Goal: Task Accomplishment & Management: Manage account settings

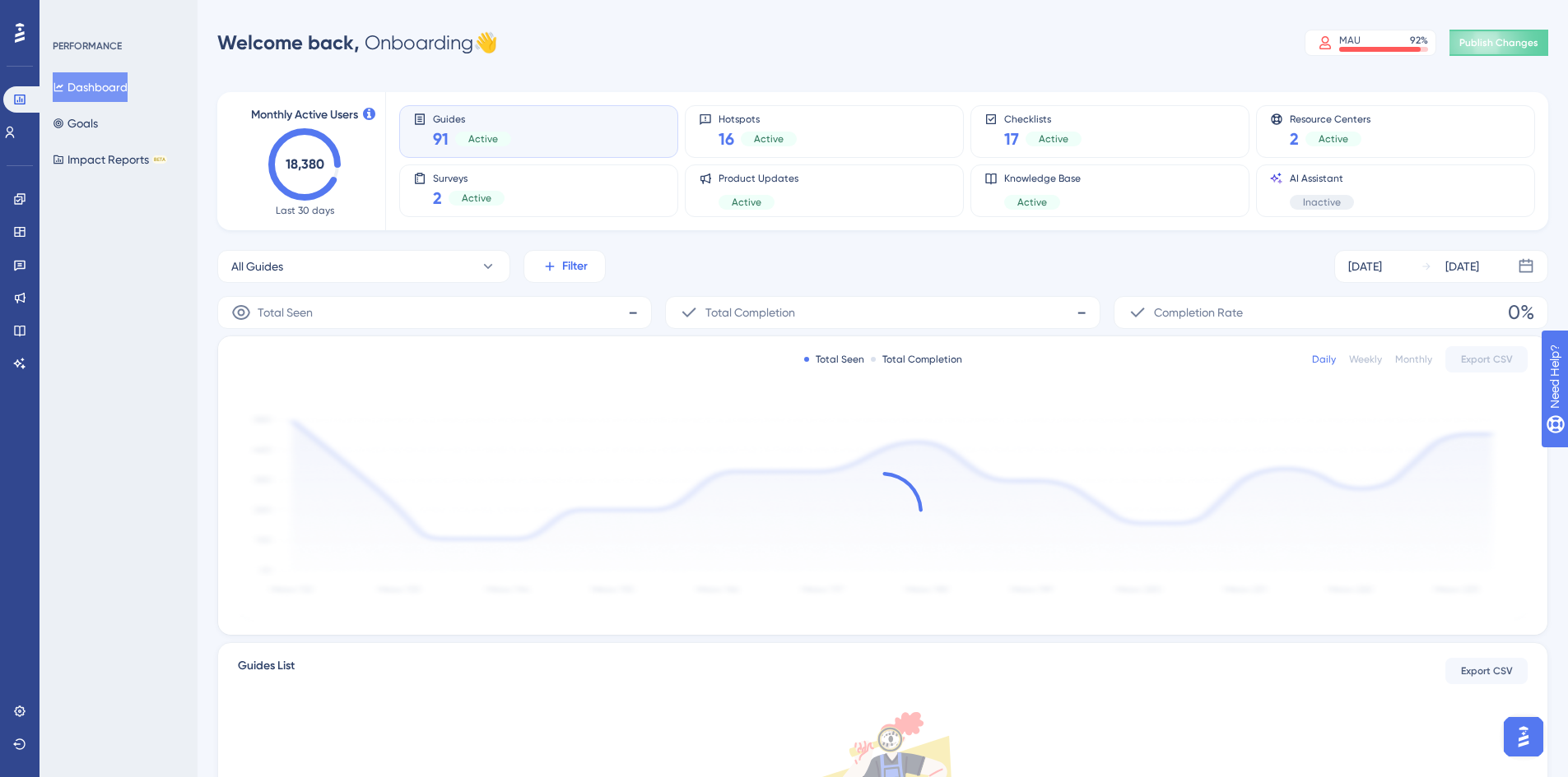
click at [560, 271] on button "Filter" at bounding box center [565, 266] width 83 height 33
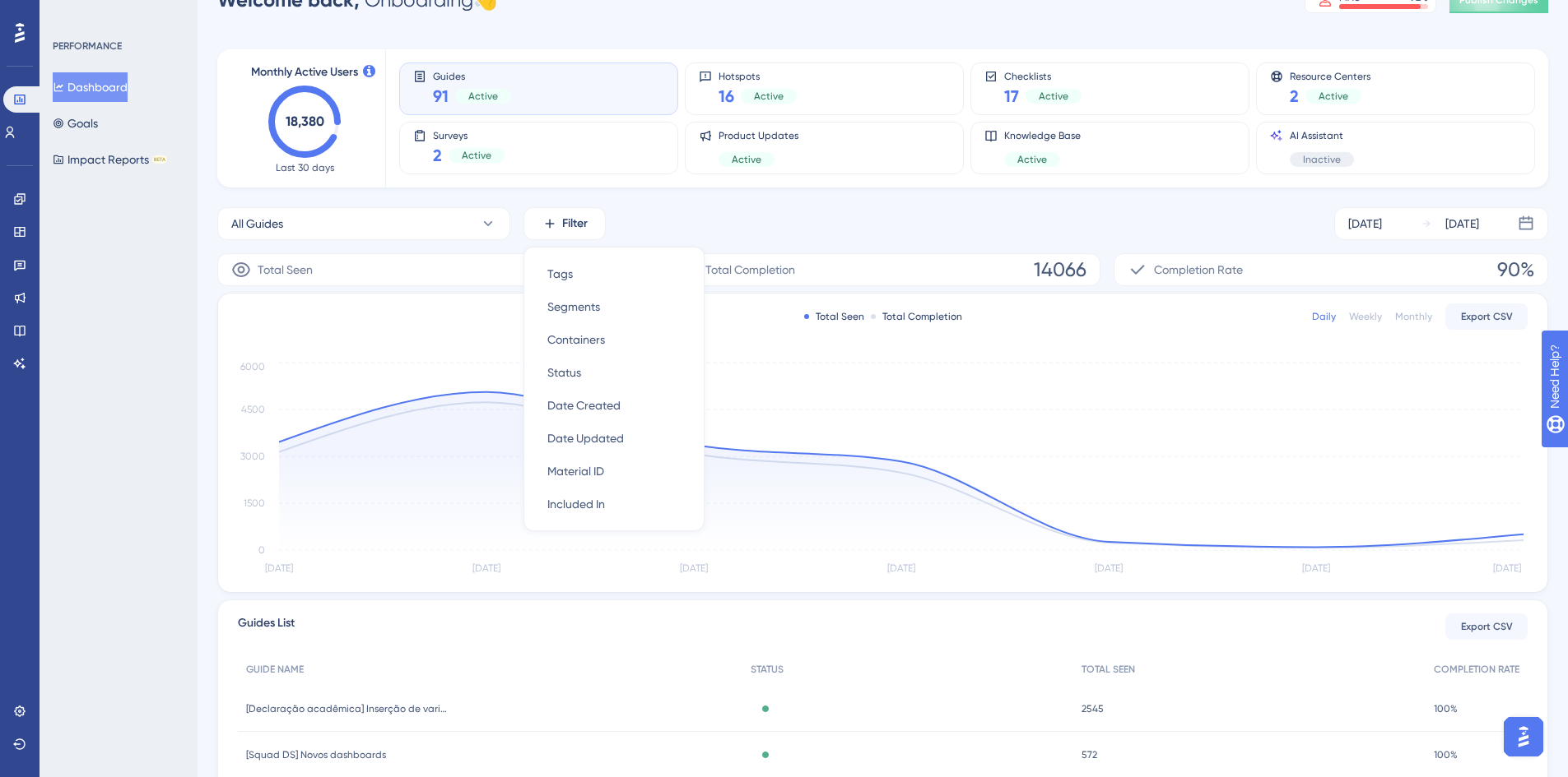
click at [685, 219] on div "All Guides Filter Tags Tags Segments Segments Containers Containers Status Stat…" at bounding box center [882, 223] width 1331 height 33
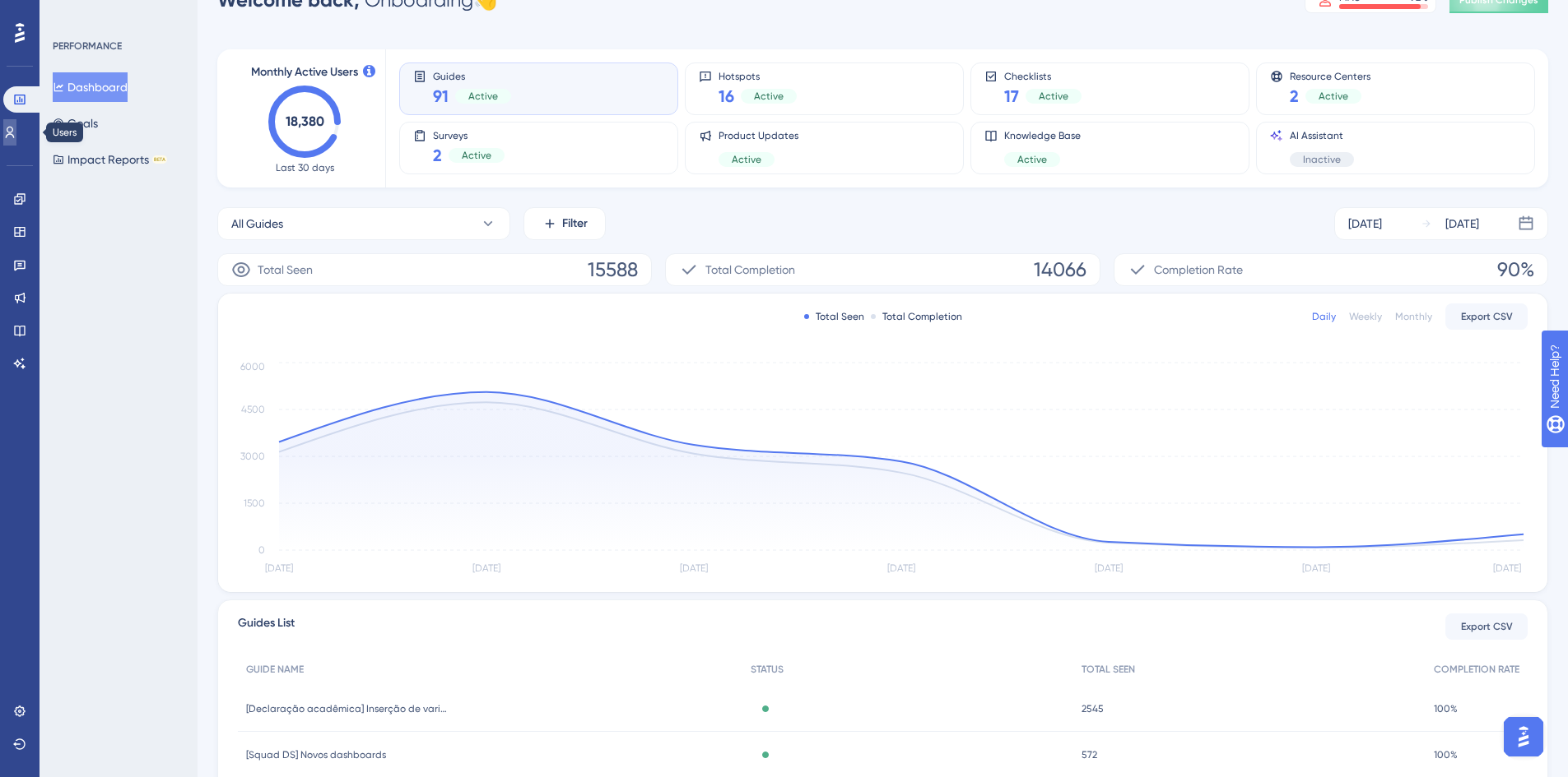
click at [17, 139] on link at bounding box center [10, 132] width 13 height 27
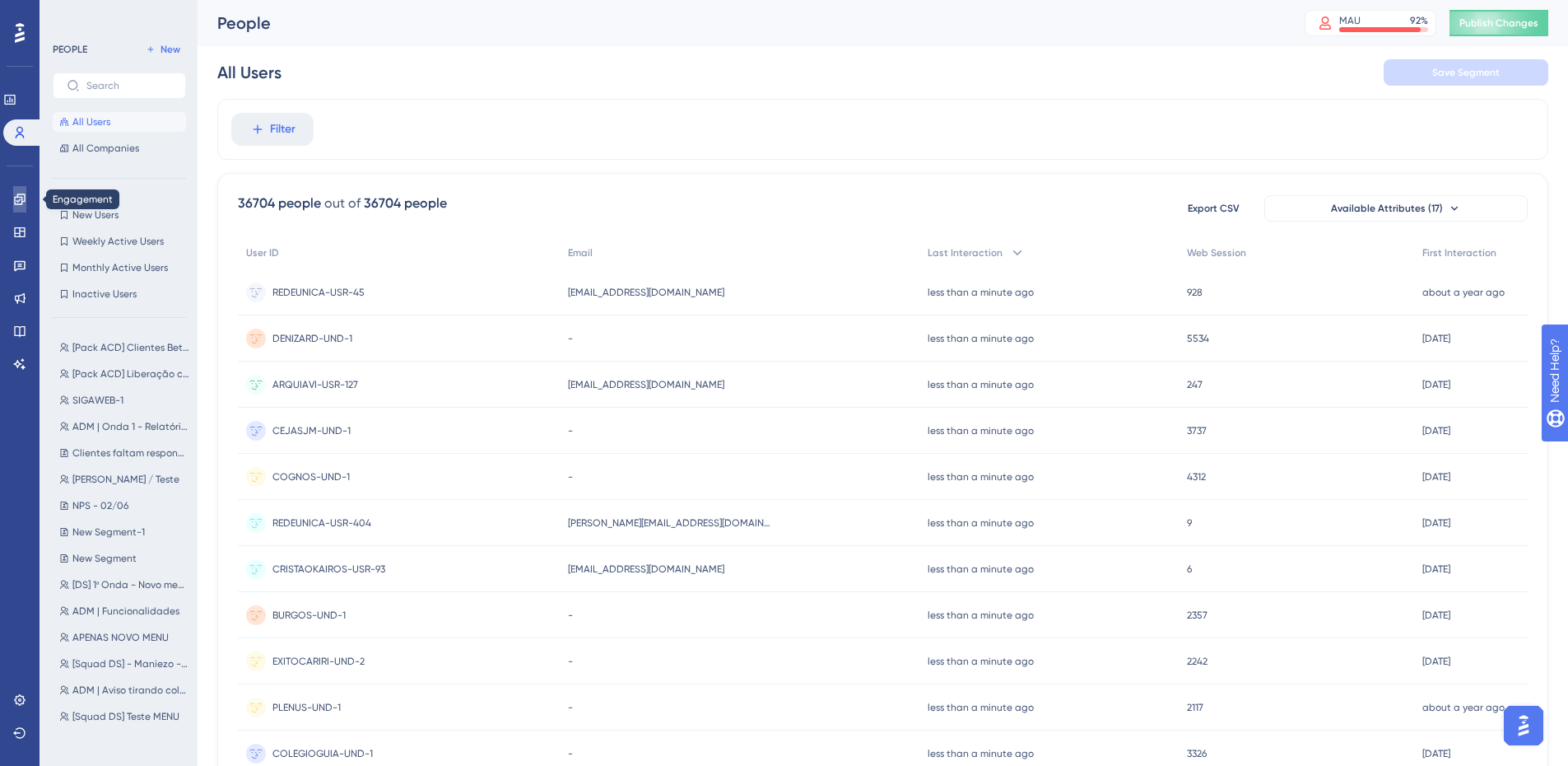
click at [17, 208] on link at bounding box center [20, 199] width 13 height 27
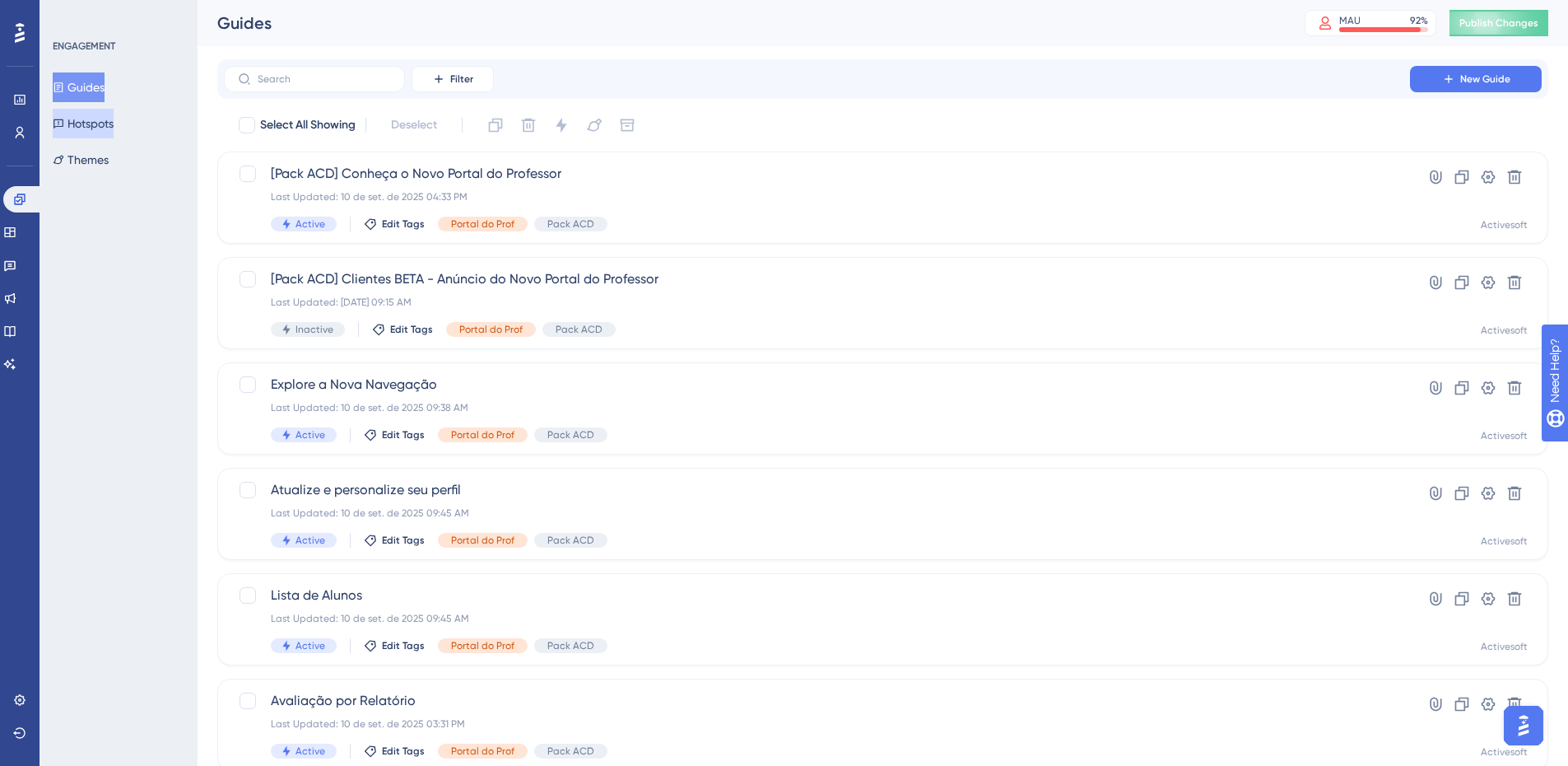
click at [89, 117] on button "Hotspots" at bounding box center [83, 123] width 60 height 29
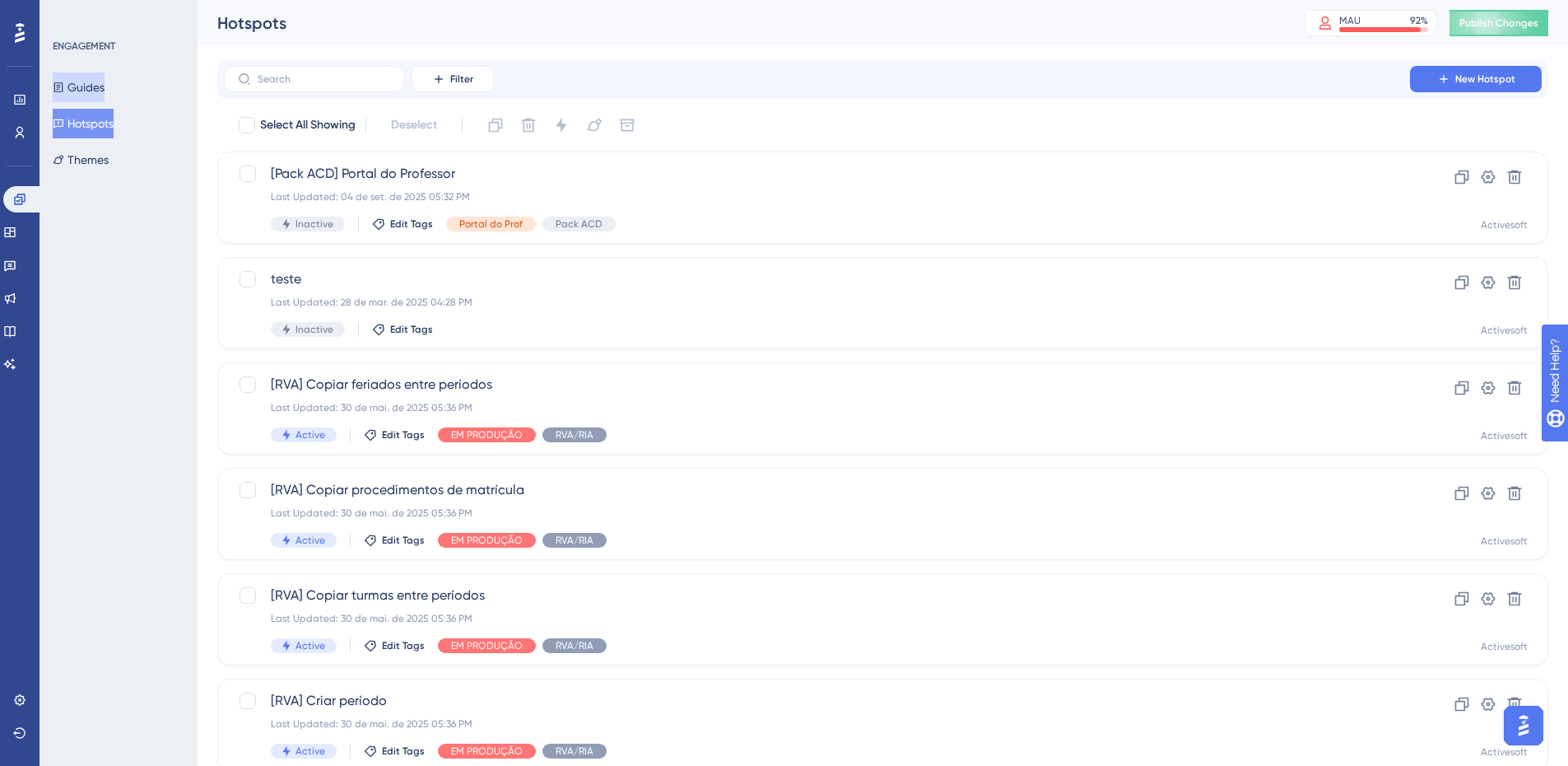
click at [101, 78] on button "Guides" at bounding box center [78, 86] width 52 height 29
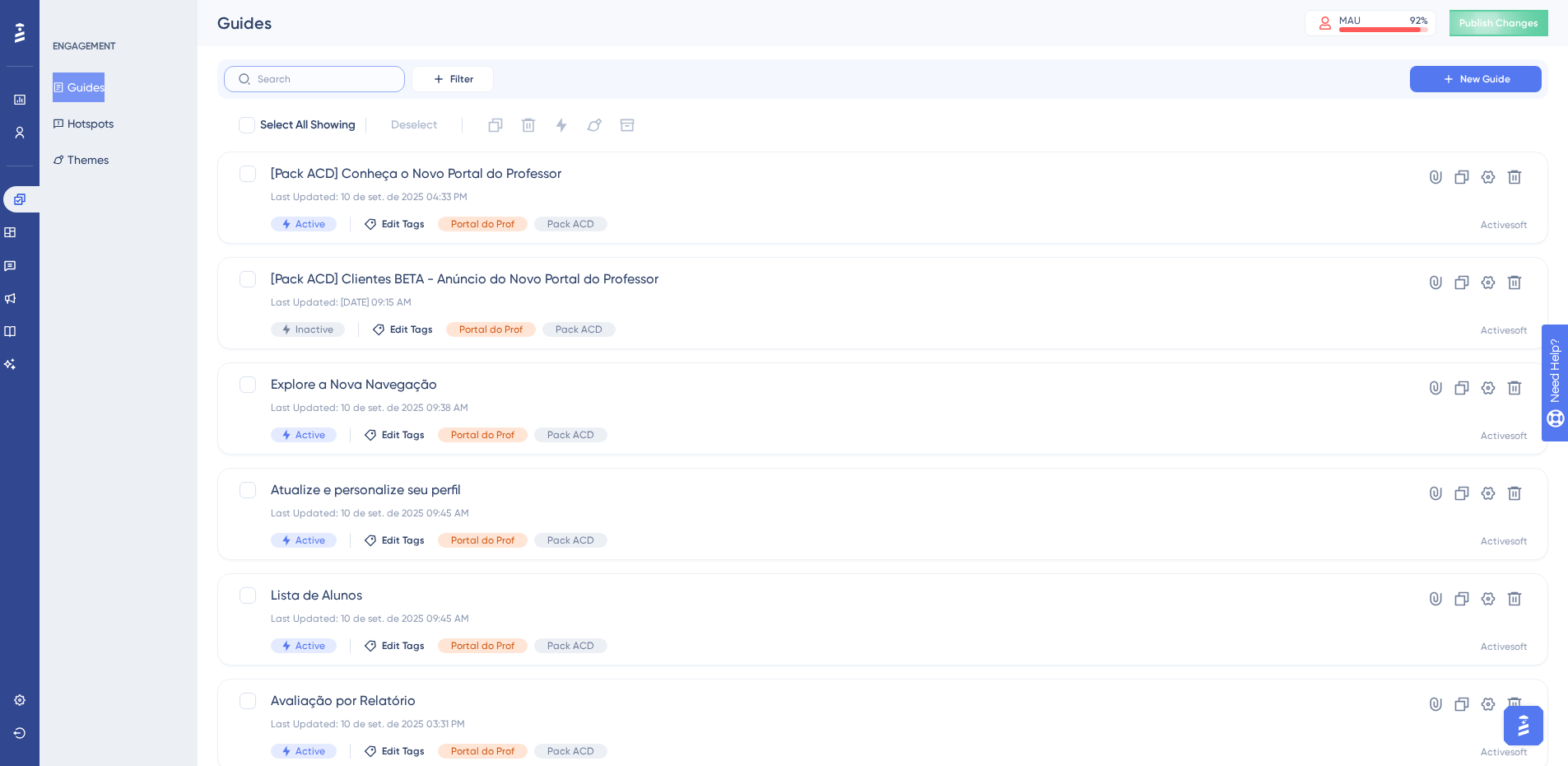
click at [326, 82] on input "text" at bounding box center [325, 78] width 133 height 12
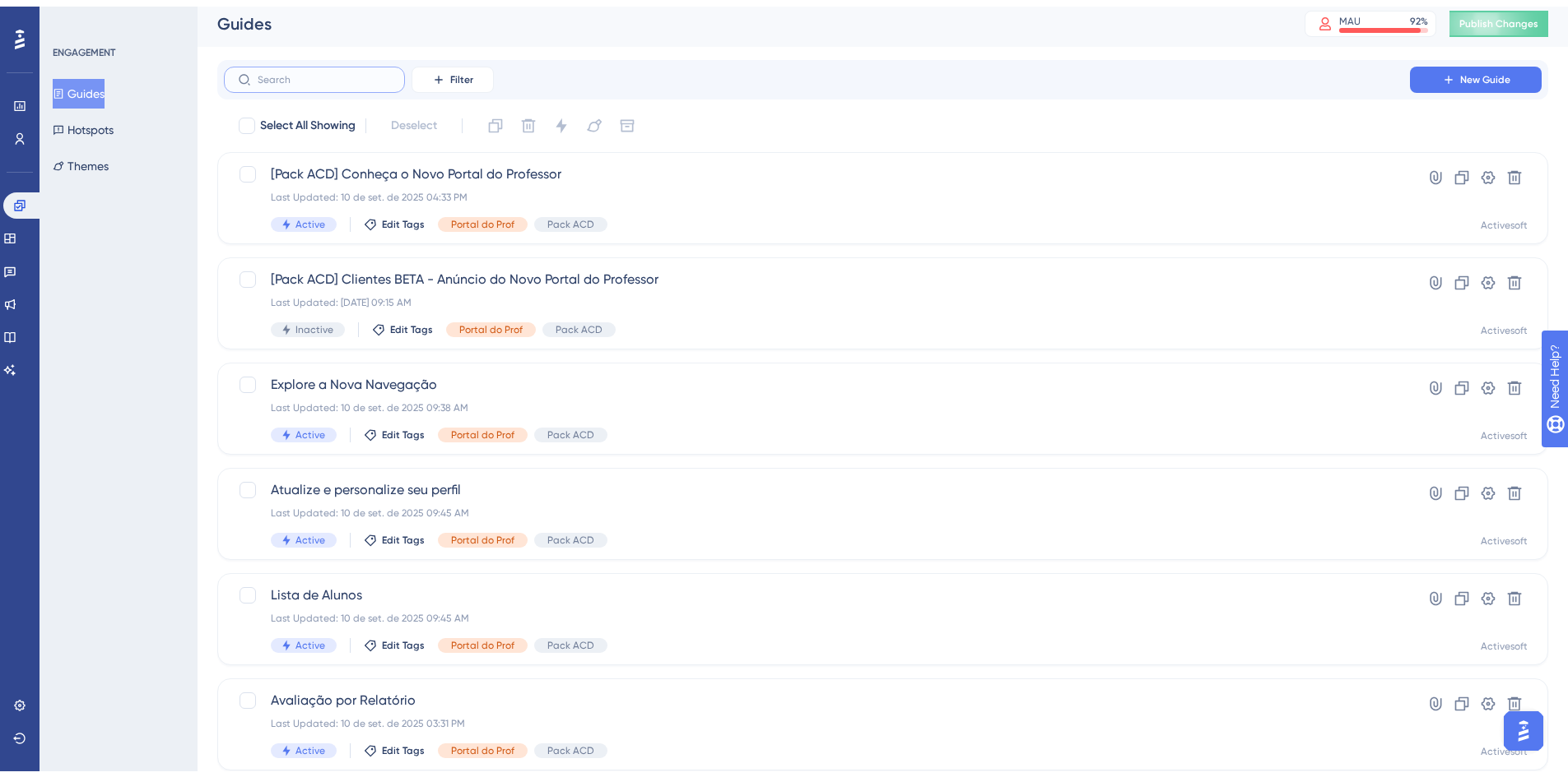
scroll to position [500, 0]
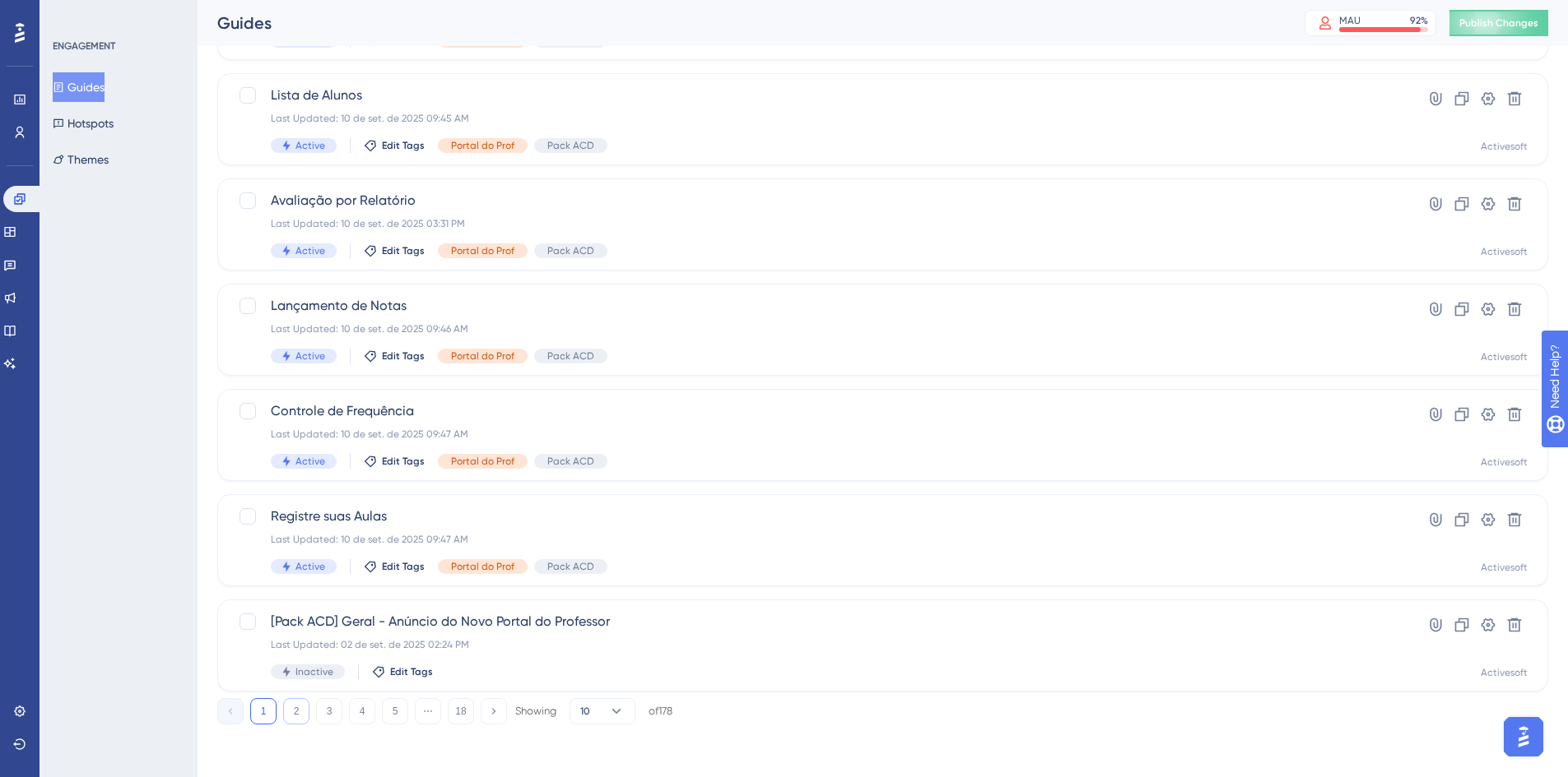
click at [302, 717] on button "2" at bounding box center [296, 712] width 27 height 27
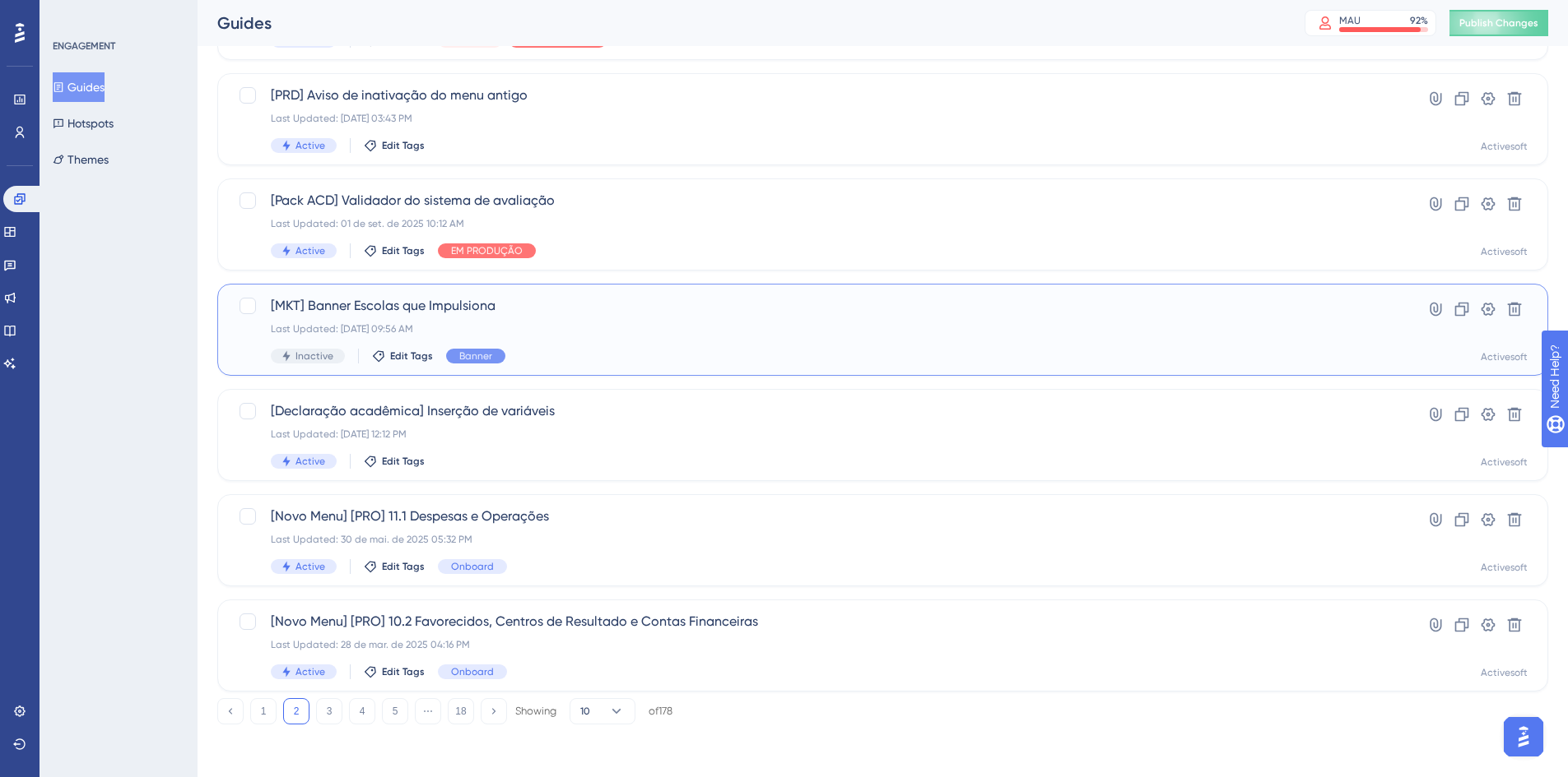
click at [797, 311] on span "[MKT] Banner Escolas que Impulsiona" at bounding box center [816, 306] width 1092 height 20
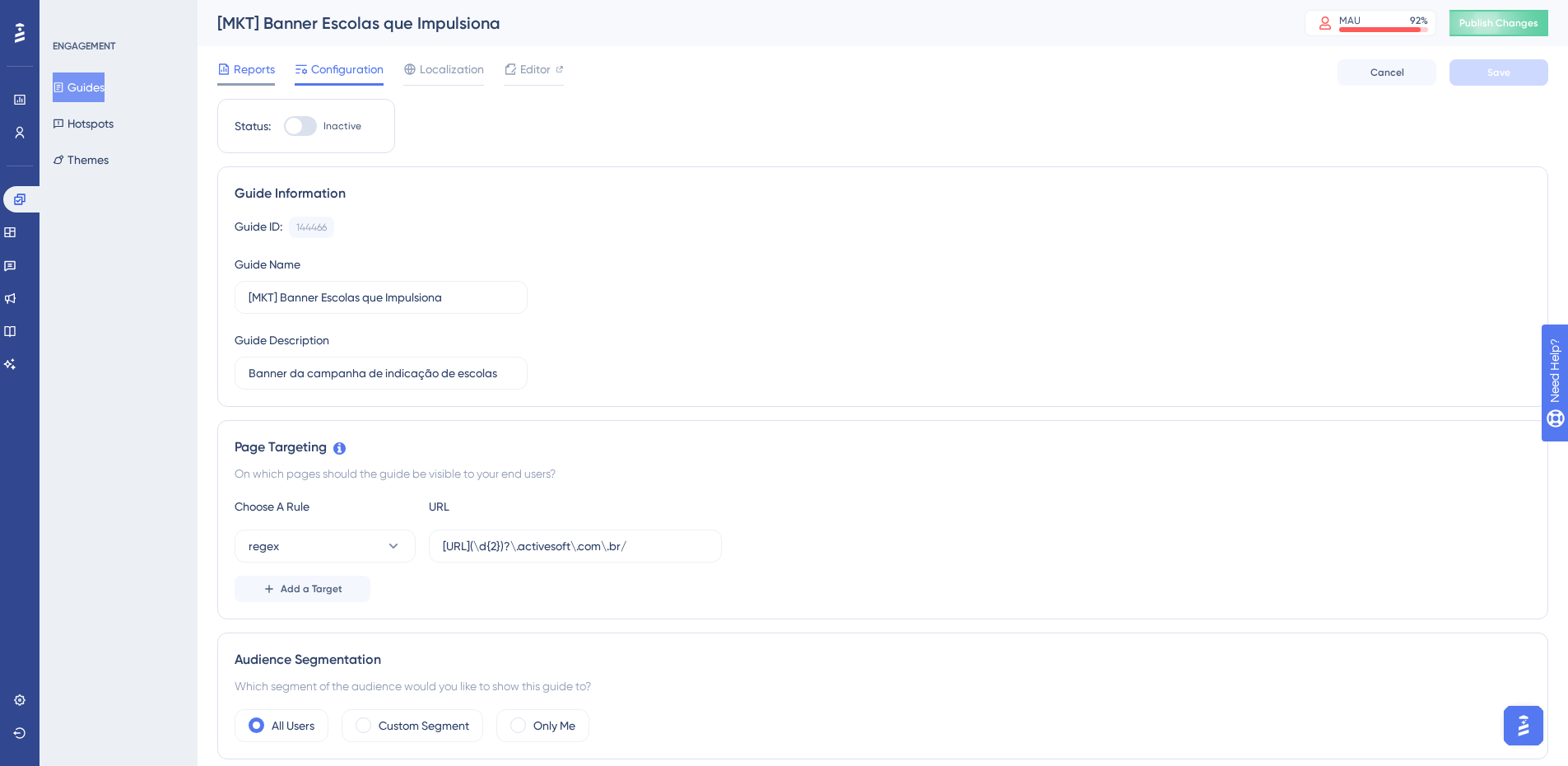
click at [225, 72] on icon at bounding box center [223, 69] width 13 height 13
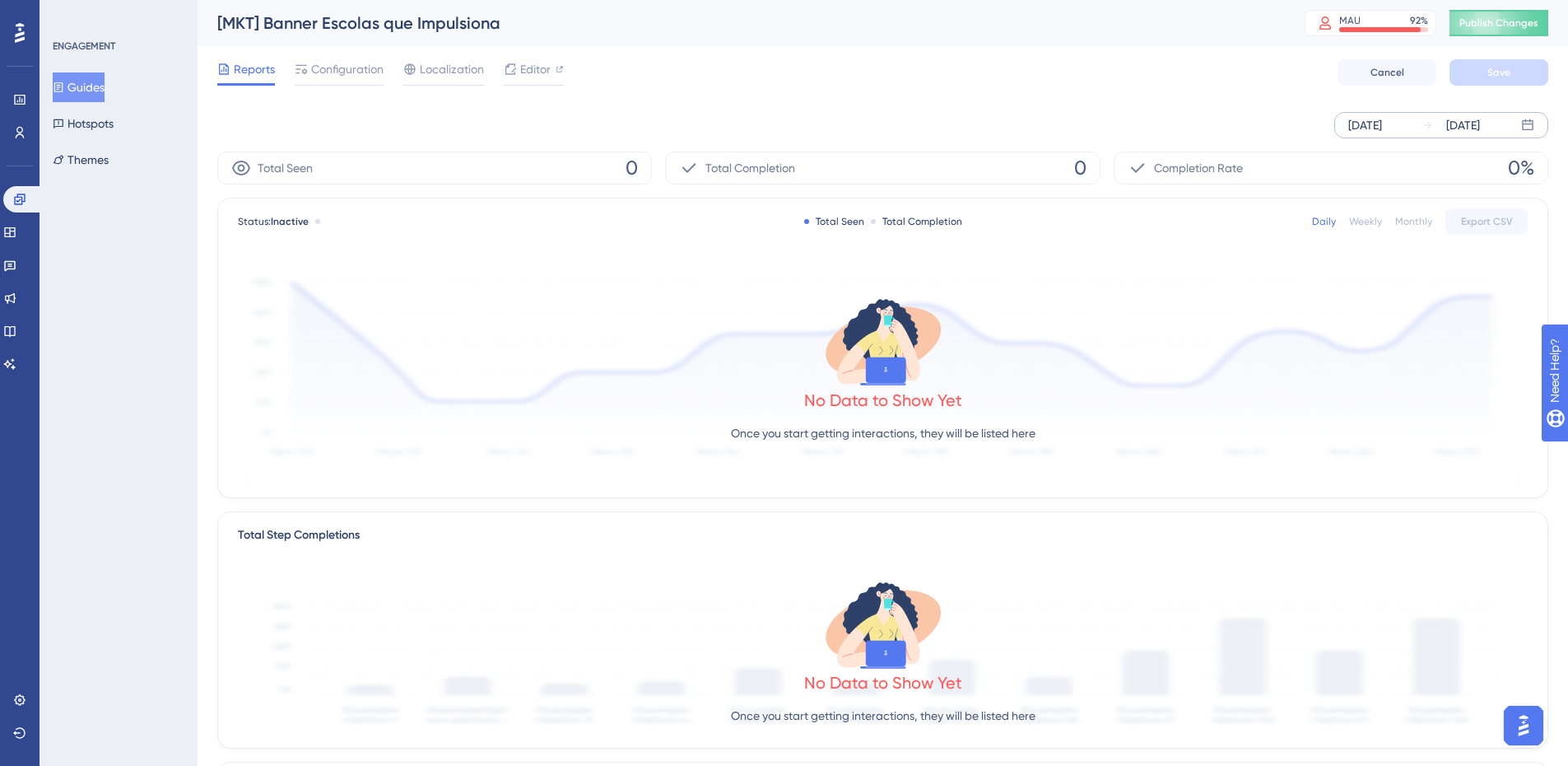
click at [1382, 125] on div "[DATE]" at bounding box center [1365, 125] width 34 height 20
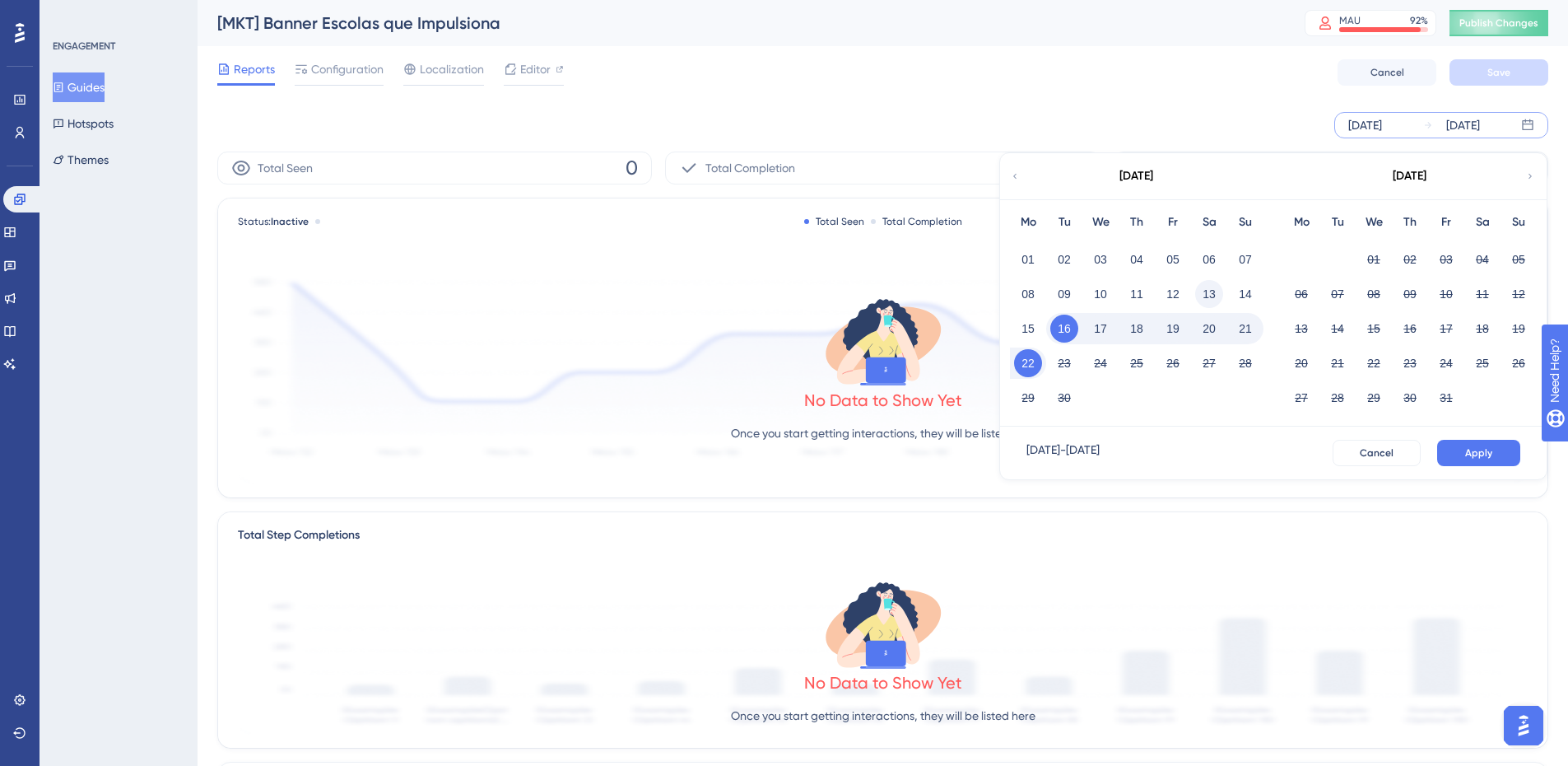
click at [1205, 294] on button "13" at bounding box center [1209, 294] width 28 height 28
click at [1173, 335] on button "19" at bounding box center [1172, 327] width 28 height 28
click at [1470, 448] on span "Apply" at bounding box center [1478, 453] width 28 height 13
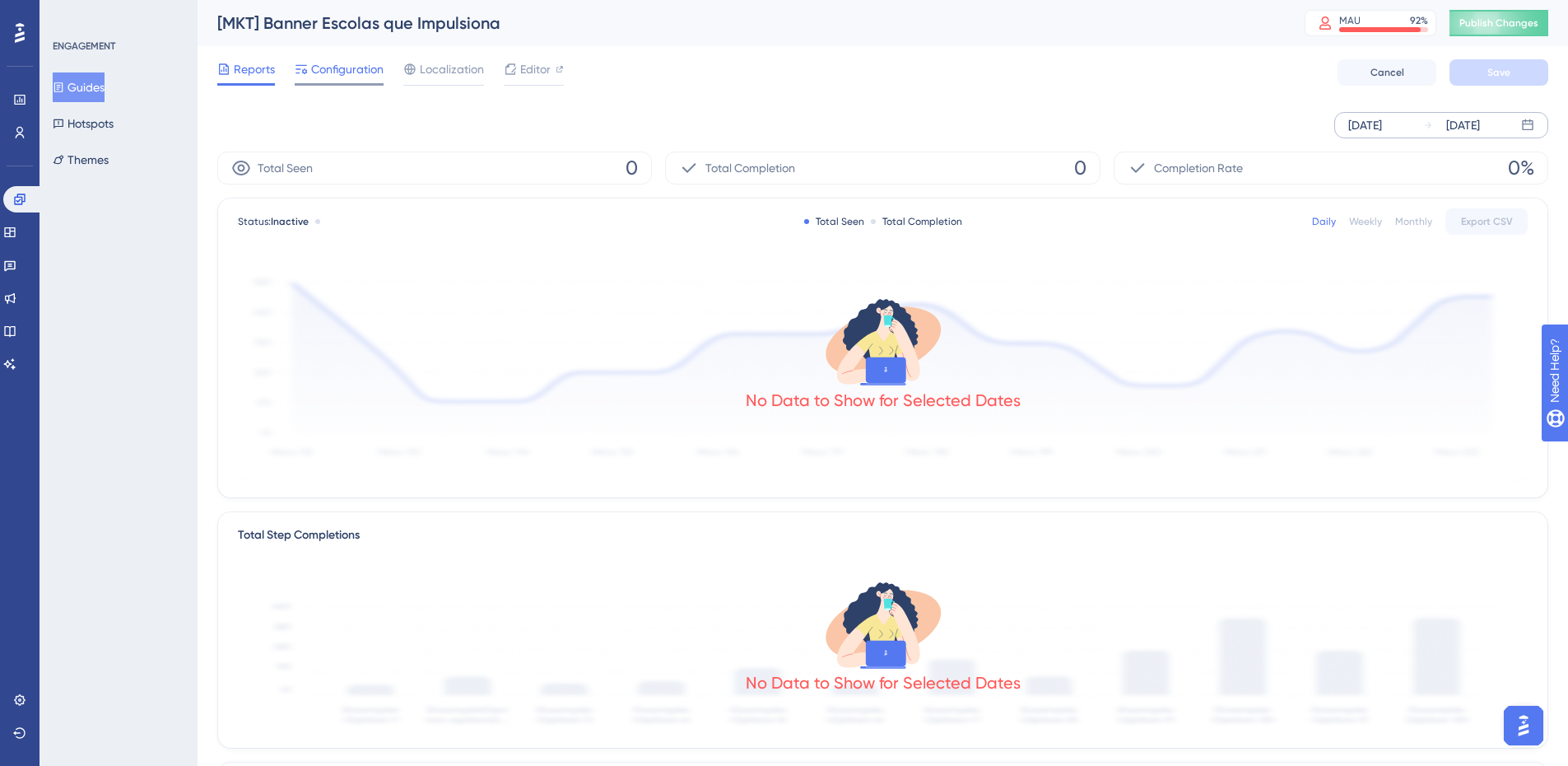
click at [366, 68] on span "Configuration" at bounding box center [347, 69] width 72 height 20
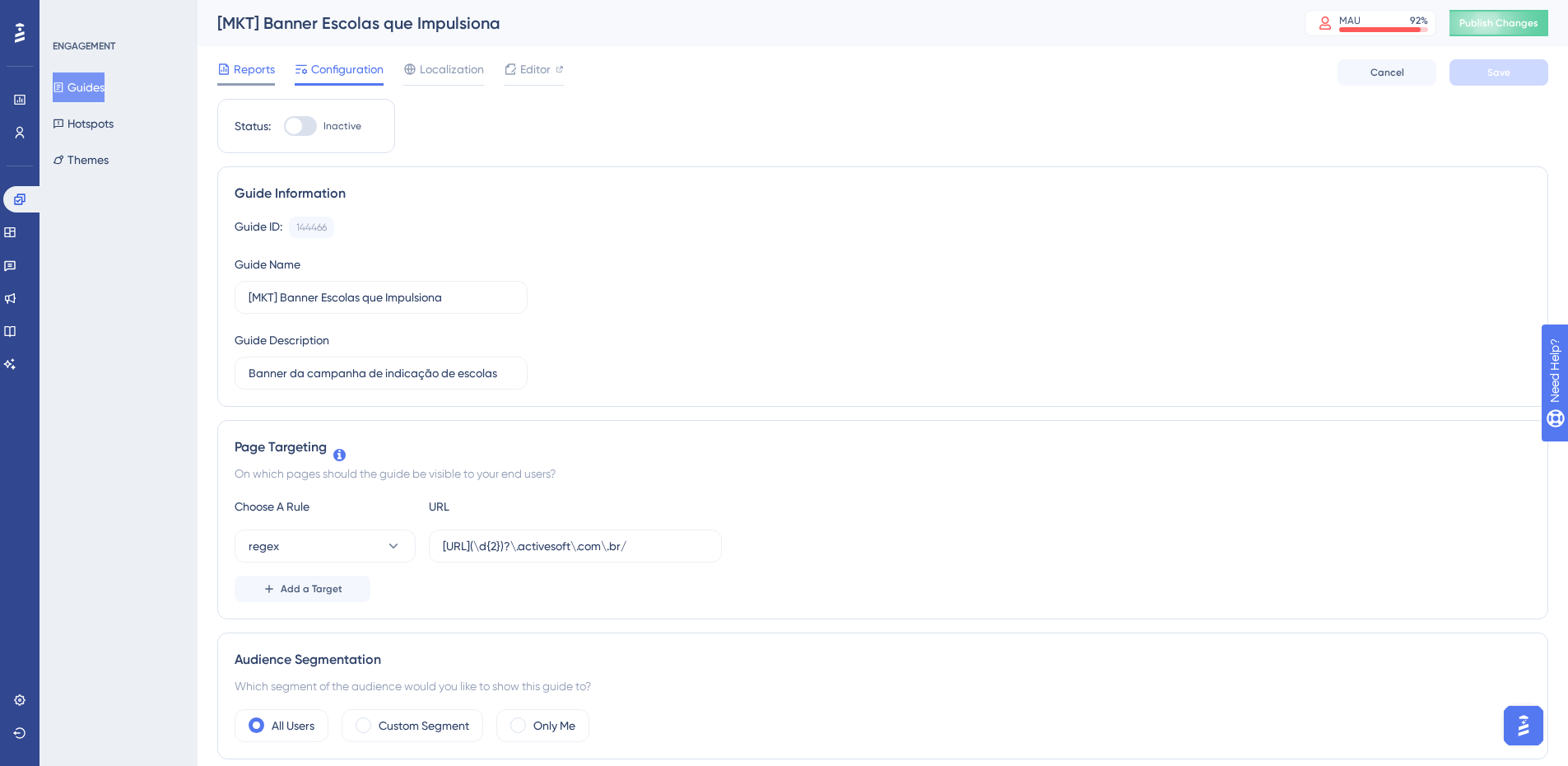
click at [235, 72] on span "Reports" at bounding box center [254, 69] width 41 height 20
click at [264, 71] on span "Reports" at bounding box center [254, 69] width 41 height 20
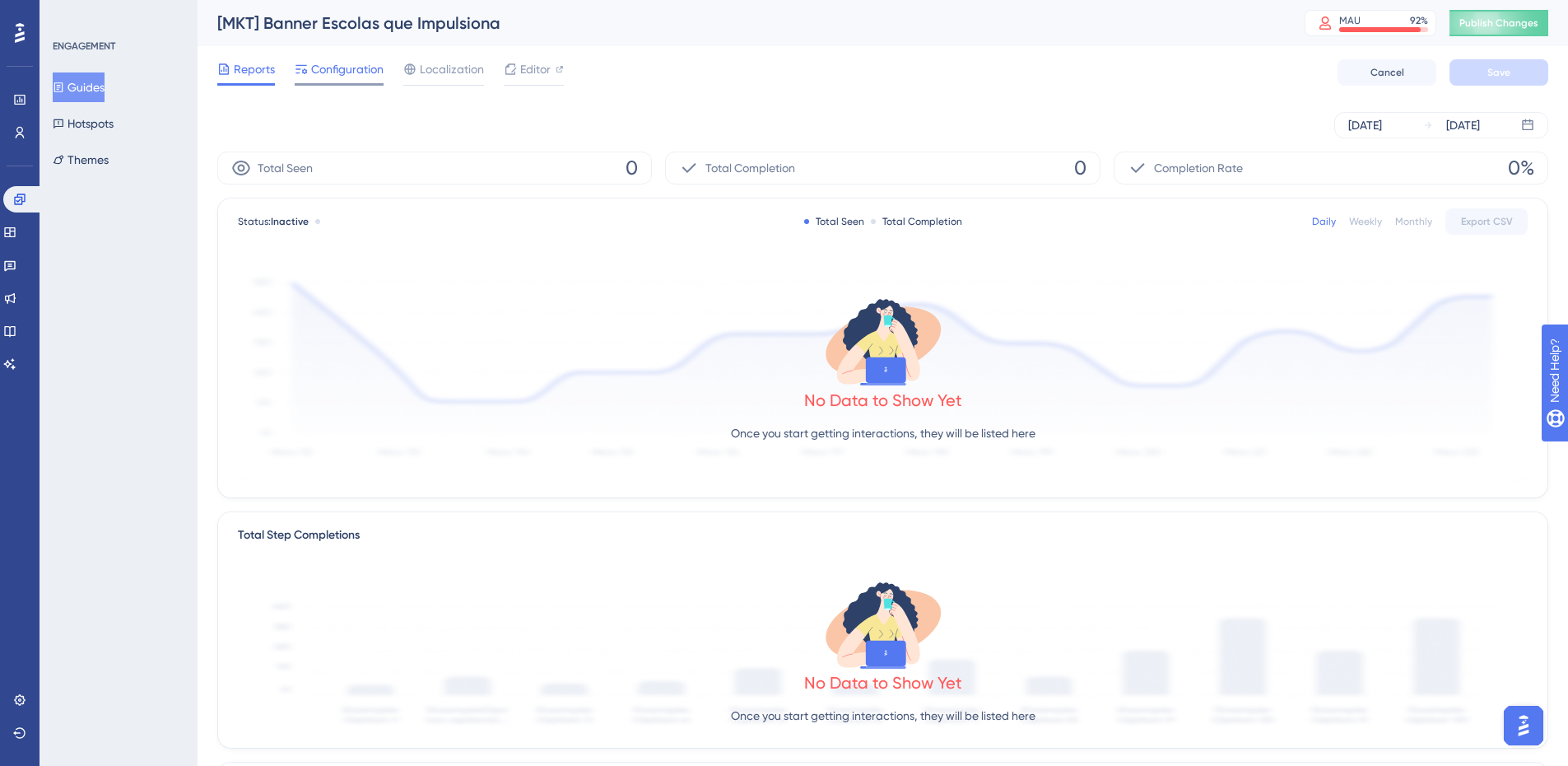
click at [362, 83] on div at bounding box center [339, 84] width 89 height 3
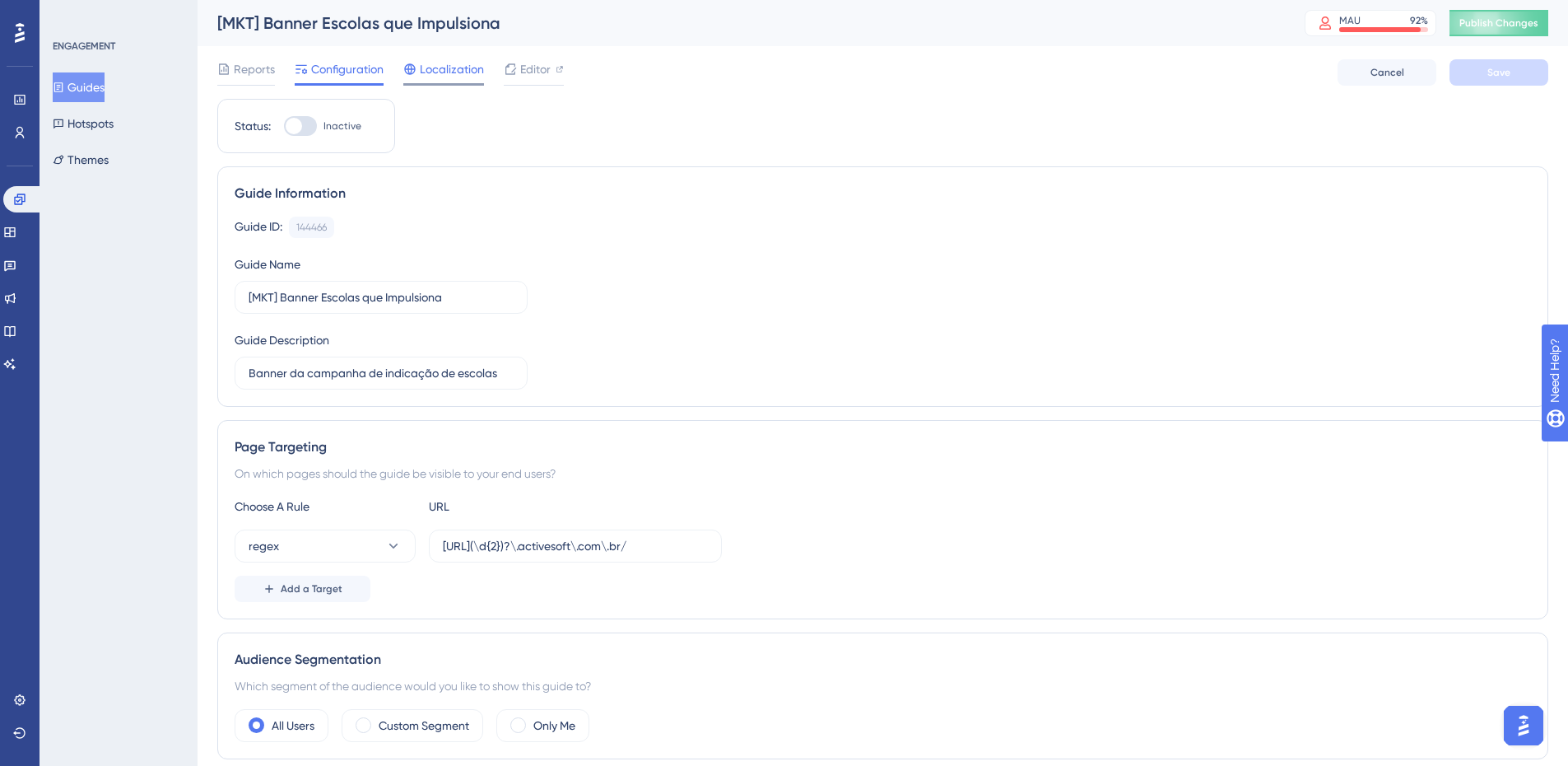
click at [424, 77] on span "Localization" at bounding box center [452, 69] width 64 height 20
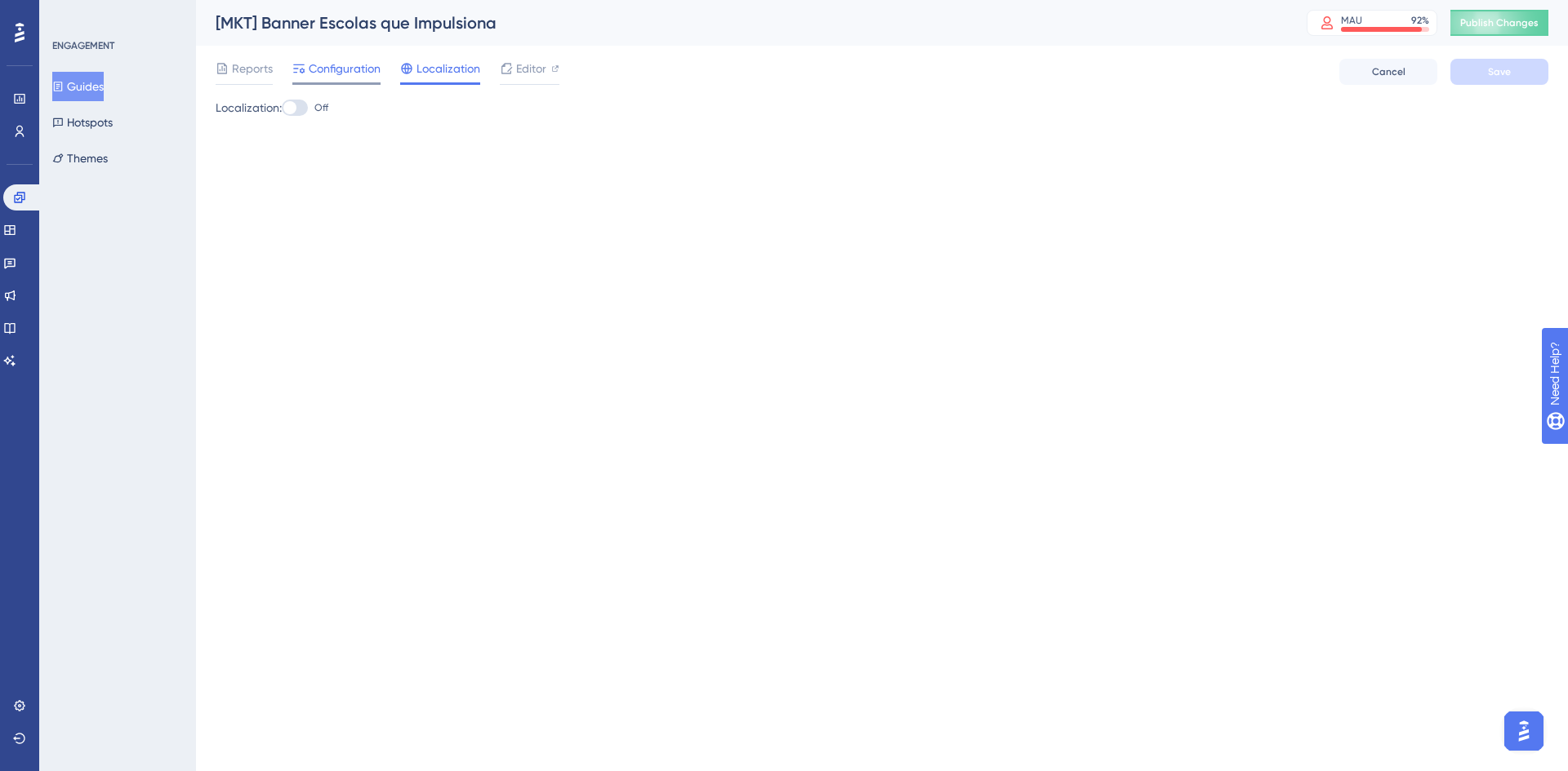
click at [356, 76] on span "Configuration" at bounding box center [344, 69] width 71 height 19
